Goal: Transaction & Acquisition: Purchase product/service

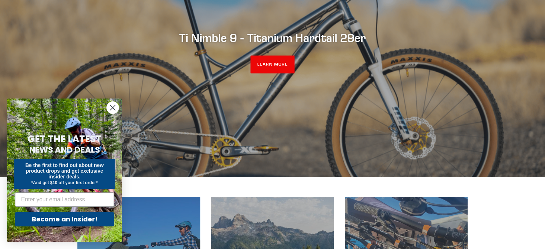
scroll to position [287, 0]
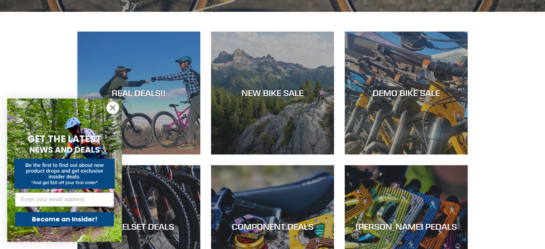
click at [115, 109] on circle "Close dialog" at bounding box center [113, 108] width 12 height 12
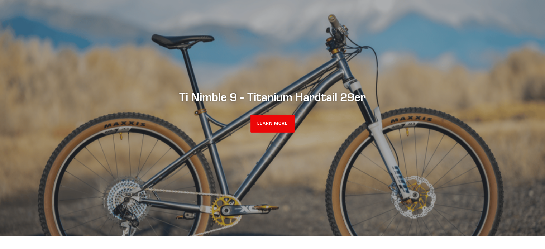
scroll to position [0, 0]
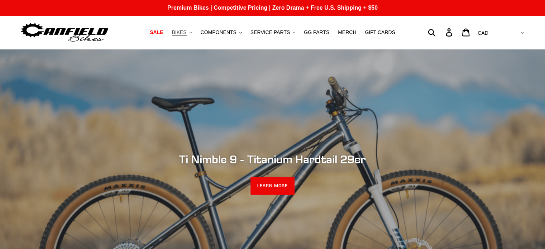
click at [190, 36] on button "BIKES .cls-1{fill:#231f20}" at bounding box center [181, 33] width 27 height 10
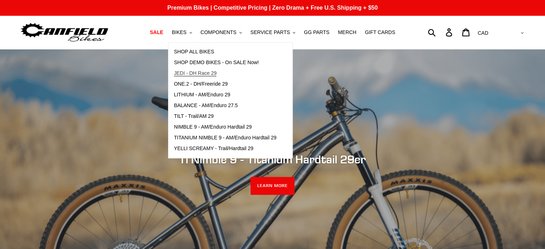
click at [191, 71] on span "JEDI - DH Race 29" at bounding box center [195, 73] width 43 height 6
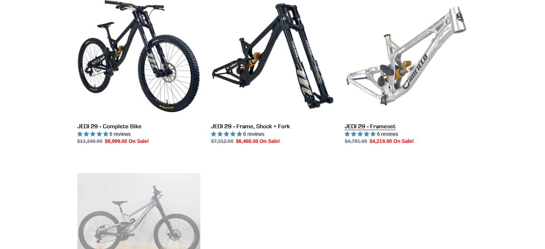
click at [394, 73] on link "JEDI 29 - Frameset" at bounding box center [406, 70] width 123 height 151
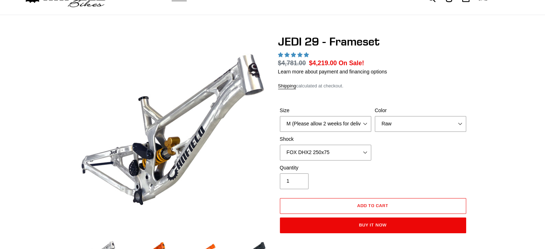
select select "highest-rating"
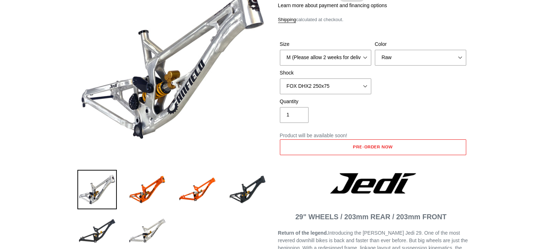
scroll to position [107, 0]
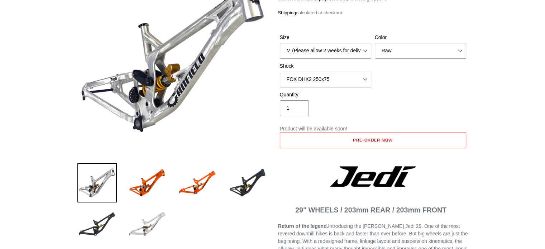
click at [159, 226] on img at bounding box center [147, 224] width 39 height 39
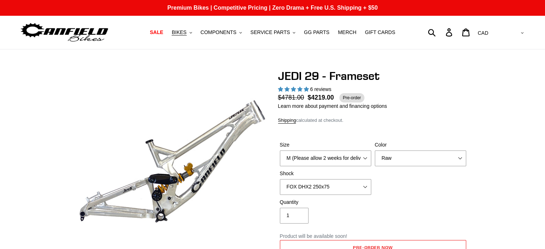
scroll to position [36, 0]
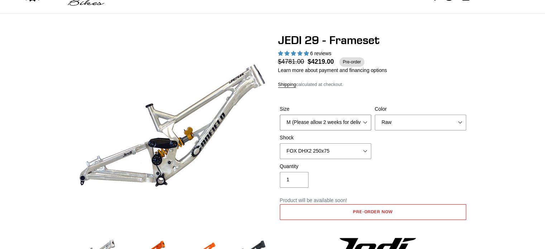
click at [355, 121] on select "M (Please allow 2 weeks for delivery) L (Please allow 2 weeks for delivery) XL" at bounding box center [325, 123] width 91 height 16
select select "L (Please allow 2 weeks for delivery)"
click at [280, 115] on select "M (Please allow 2 weeks for delivery) L (Please allow 2 weeks for delivery) XL" at bounding box center [325, 123] width 91 height 16
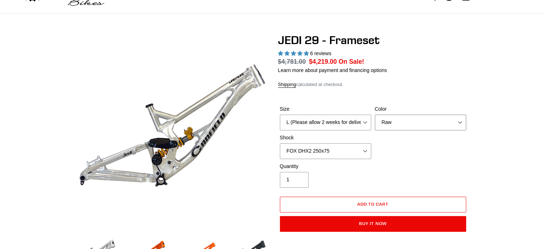
click at [421, 128] on select "Orange Raw Stealth Black" at bounding box center [420, 123] width 91 height 16
click at [377, 167] on div "Quantity 1" at bounding box center [373, 177] width 190 height 29
click at [346, 149] on select "No Shock FOX DHX2 250x75 RockShox Vivid Ultimate DH 250x75 EXT e-Storia LOX V3" at bounding box center [325, 151] width 91 height 16
click at [280, 143] on select "No Shock FOX DHX2 250x75 RockShox Vivid Ultimate DH 250x75 EXT e-Storia LOX V3" at bounding box center [325, 151] width 91 height 16
click at [339, 152] on select "No Shock FOX DHX2 250x75 RockShox Vivid Ultimate DH 250x75 EXT e-Storia LOX V3" at bounding box center [325, 151] width 91 height 16
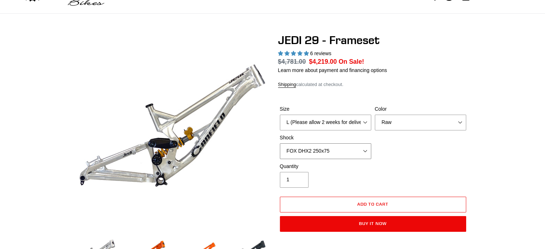
select select "No Shock"
click at [280, 143] on select "No Shock FOX DHX2 250x75 RockShox Vivid Ultimate DH 250x75 EXT e-Storia LOX V3" at bounding box center [325, 151] width 91 height 16
